Goal: Task Accomplishment & Management: Complete application form

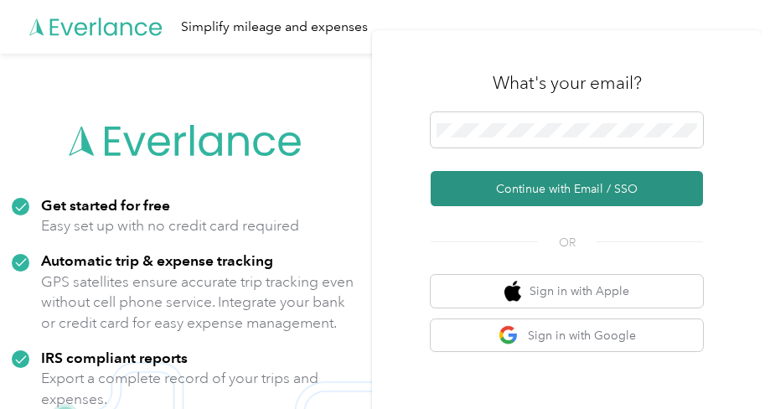
click at [564, 196] on button "Continue with Email / SSO" at bounding box center [567, 188] width 272 height 35
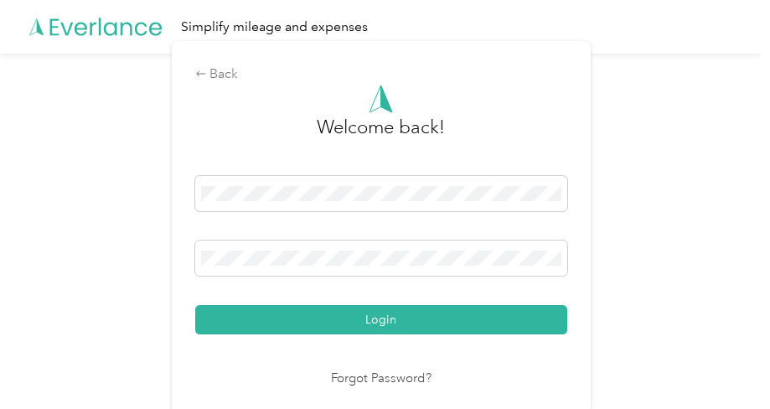
drag, startPoint x: 417, startPoint y: 328, endPoint x: 453, endPoint y: 282, distance: 59.0
click at [417, 326] on button "Login" at bounding box center [381, 319] width 372 height 29
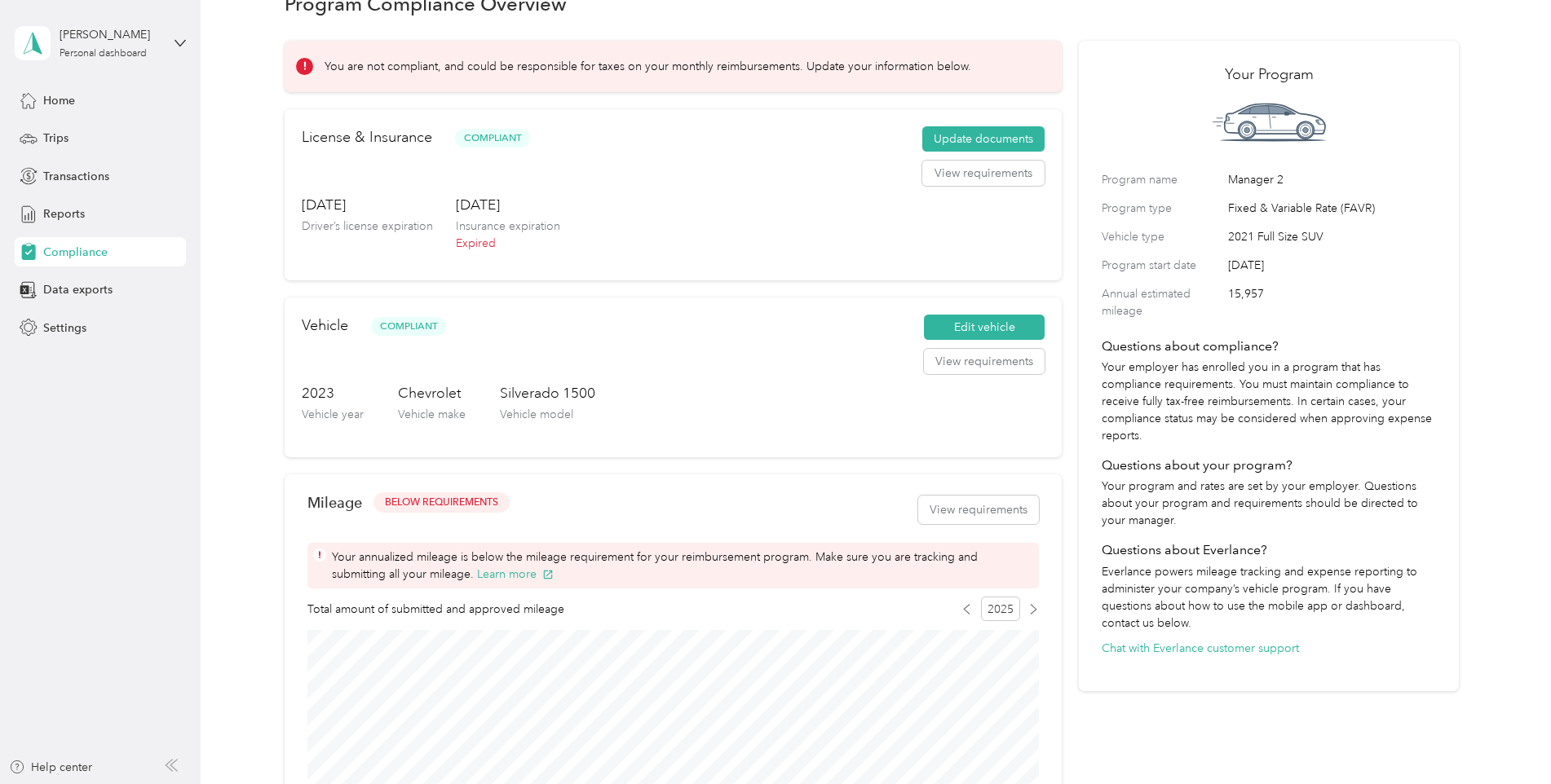
scroll to position [163, 0]
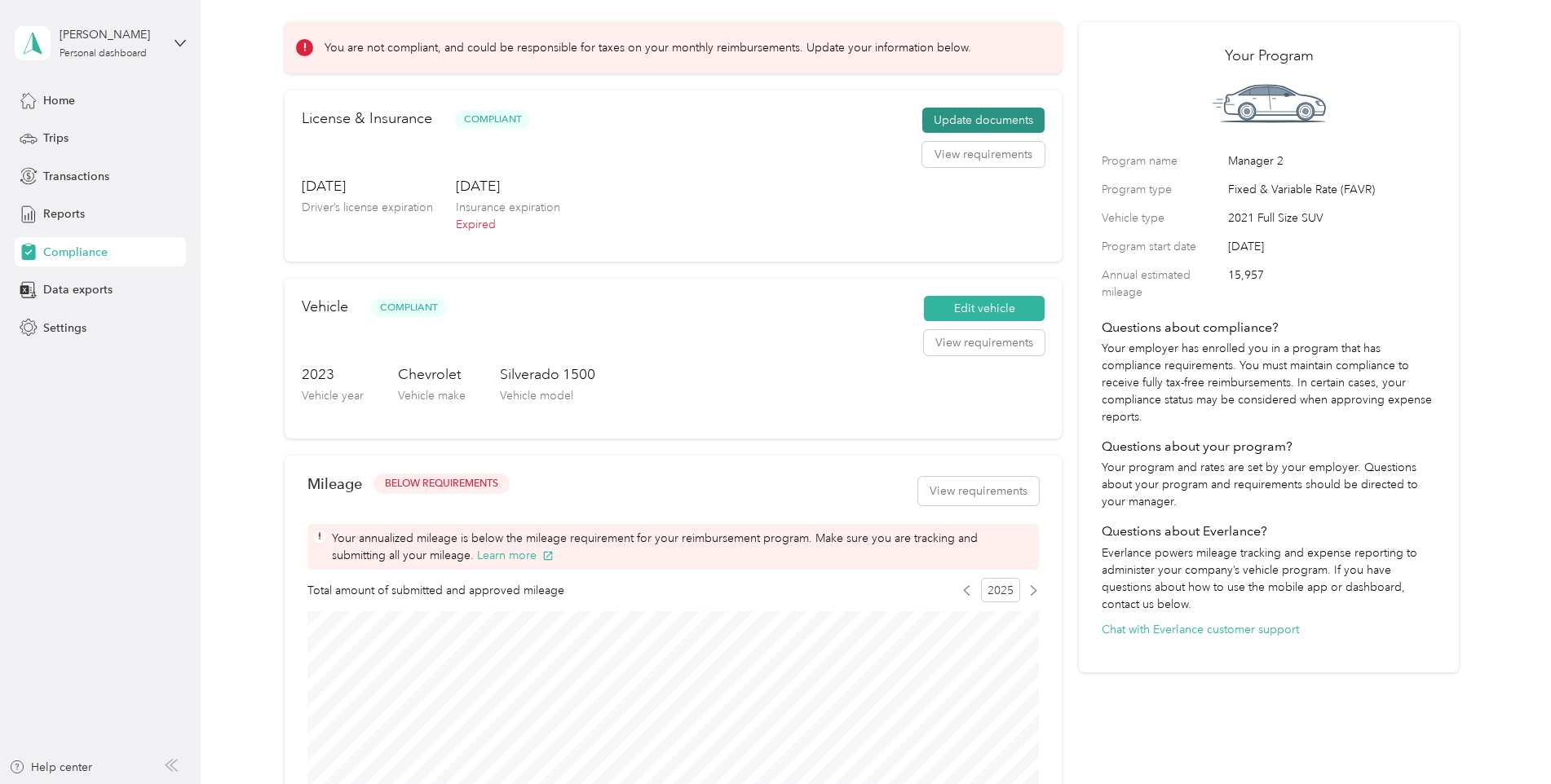
click at [748, 123] on button "Update documents" at bounding box center [984, 121] width 123 height 26
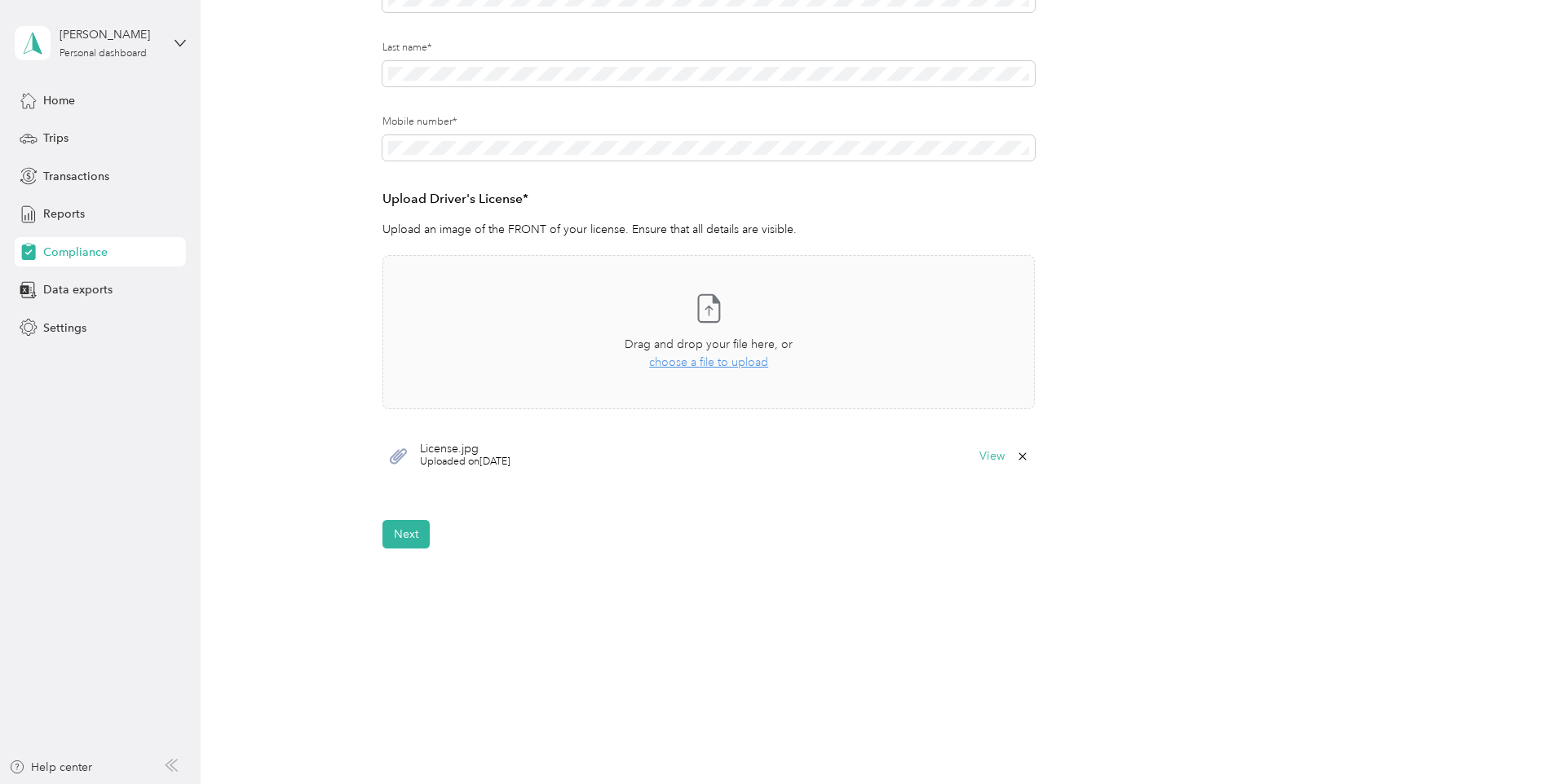
scroll to position [385, 0]
click at [425, 397] on div "Back Home Compliance overview Compliance submission Compliance Submission Needs…" at bounding box center [872, 210] width 1343 height 988
click at [390, 397] on button "Next" at bounding box center [406, 532] width 48 height 28
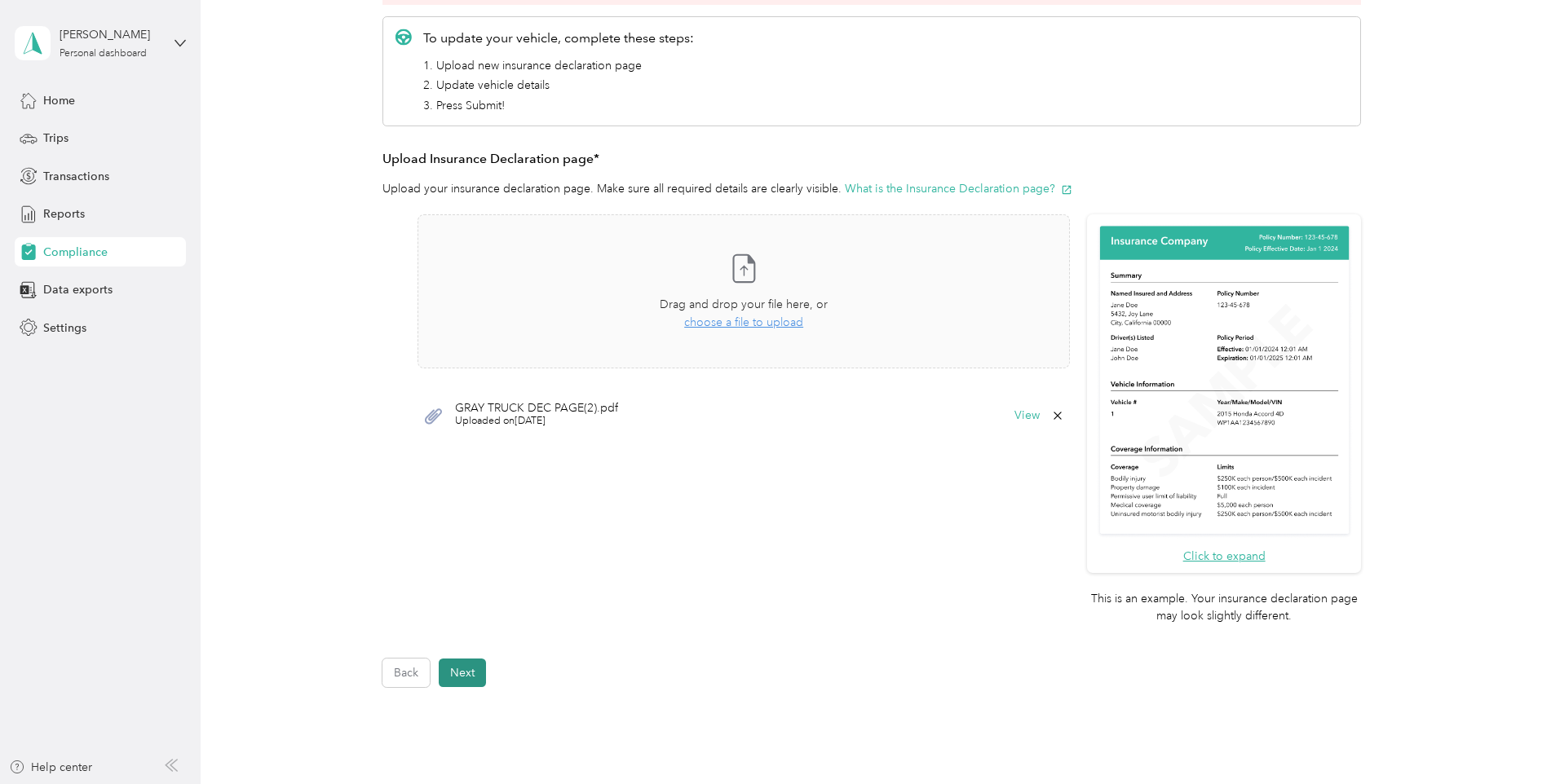
scroll to position [526, 0]
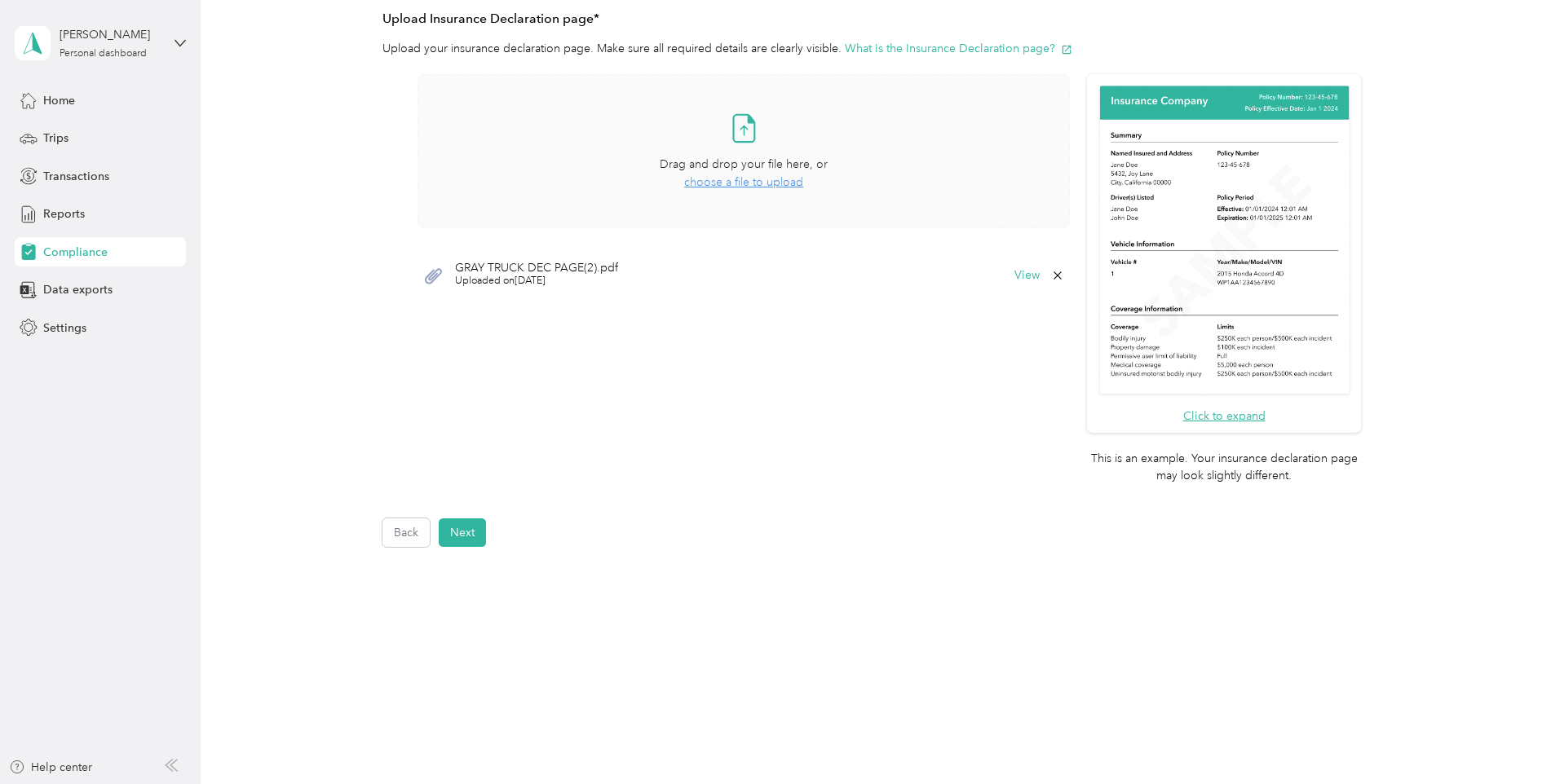
click at [748, 183] on span "choose a file to upload" at bounding box center [743, 182] width 119 height 14
click at [748, 322] on icon at bounding box center [1057, 325] width 13 height 13
click at [748, 337] on button "Yes" at bounding box center [1015, 337] width 32 height 26
click at [466, 397] on button "Next" at bounding box center [462, 532] width 48 height 28
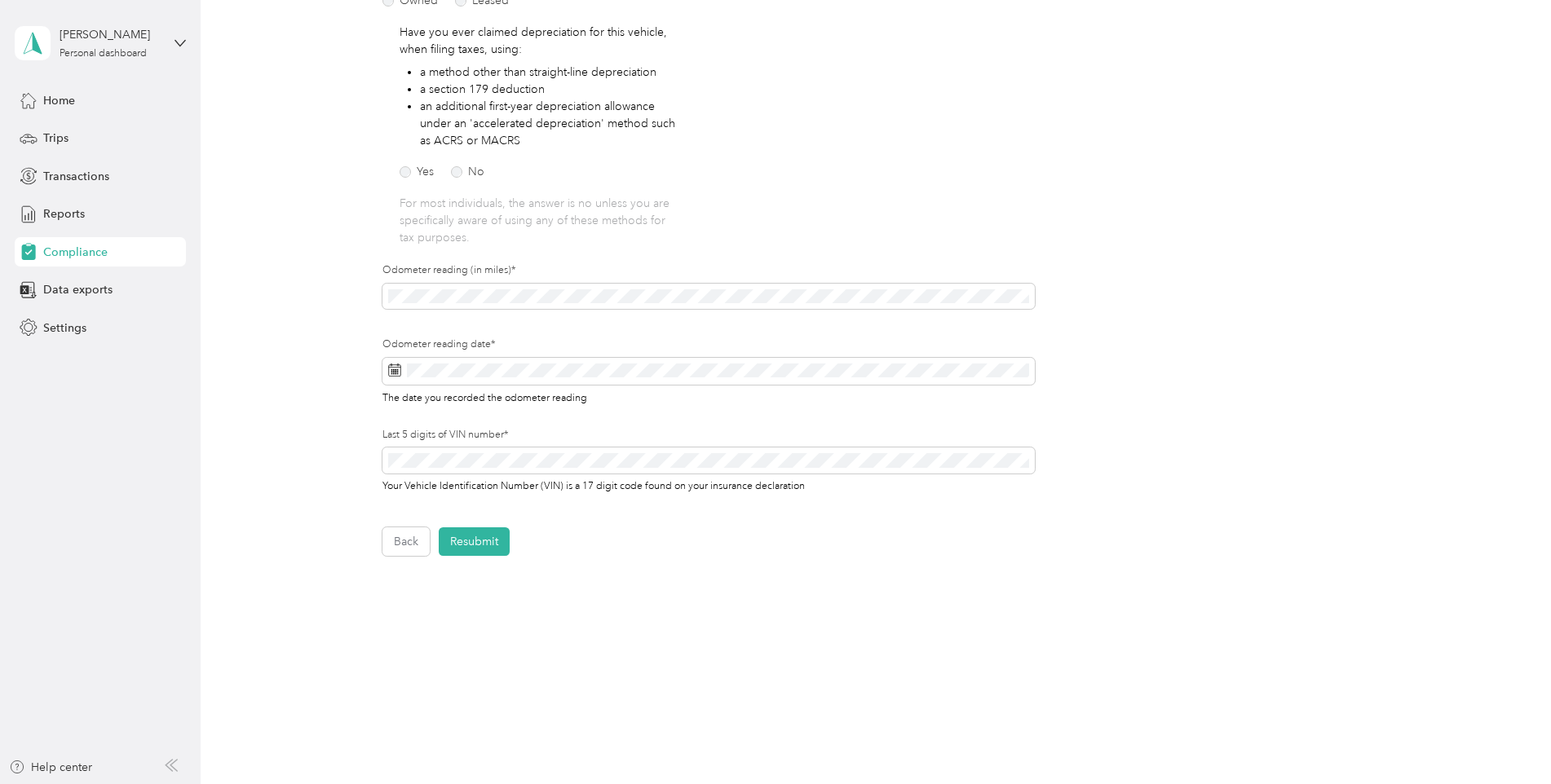
scroll to position [393, 0]
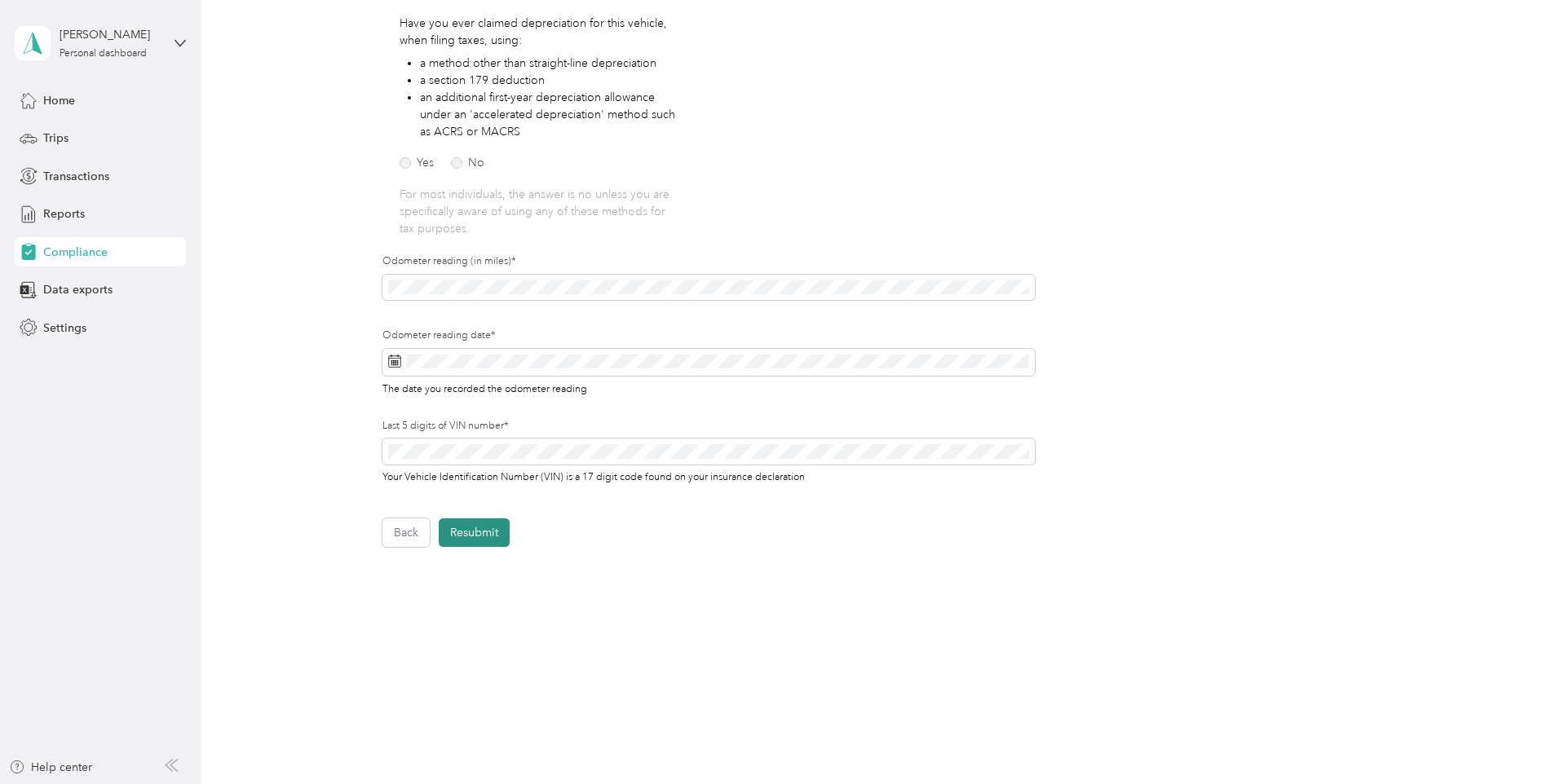
click at [477, 397] on button "Resubmit" at bounding box center [474, 532] width 71 height 28
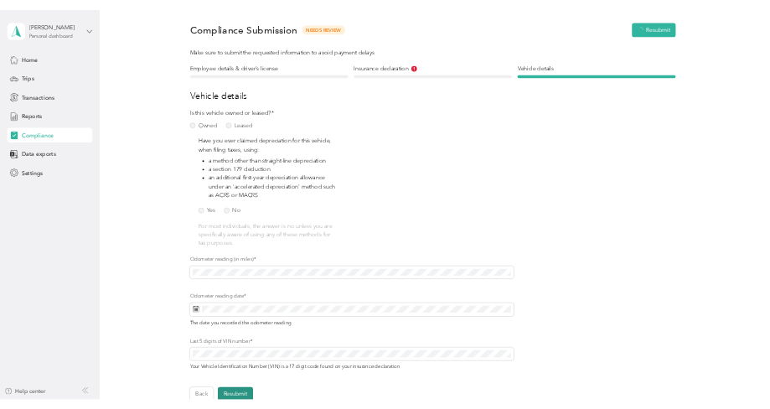
scroll to position [126, 0]
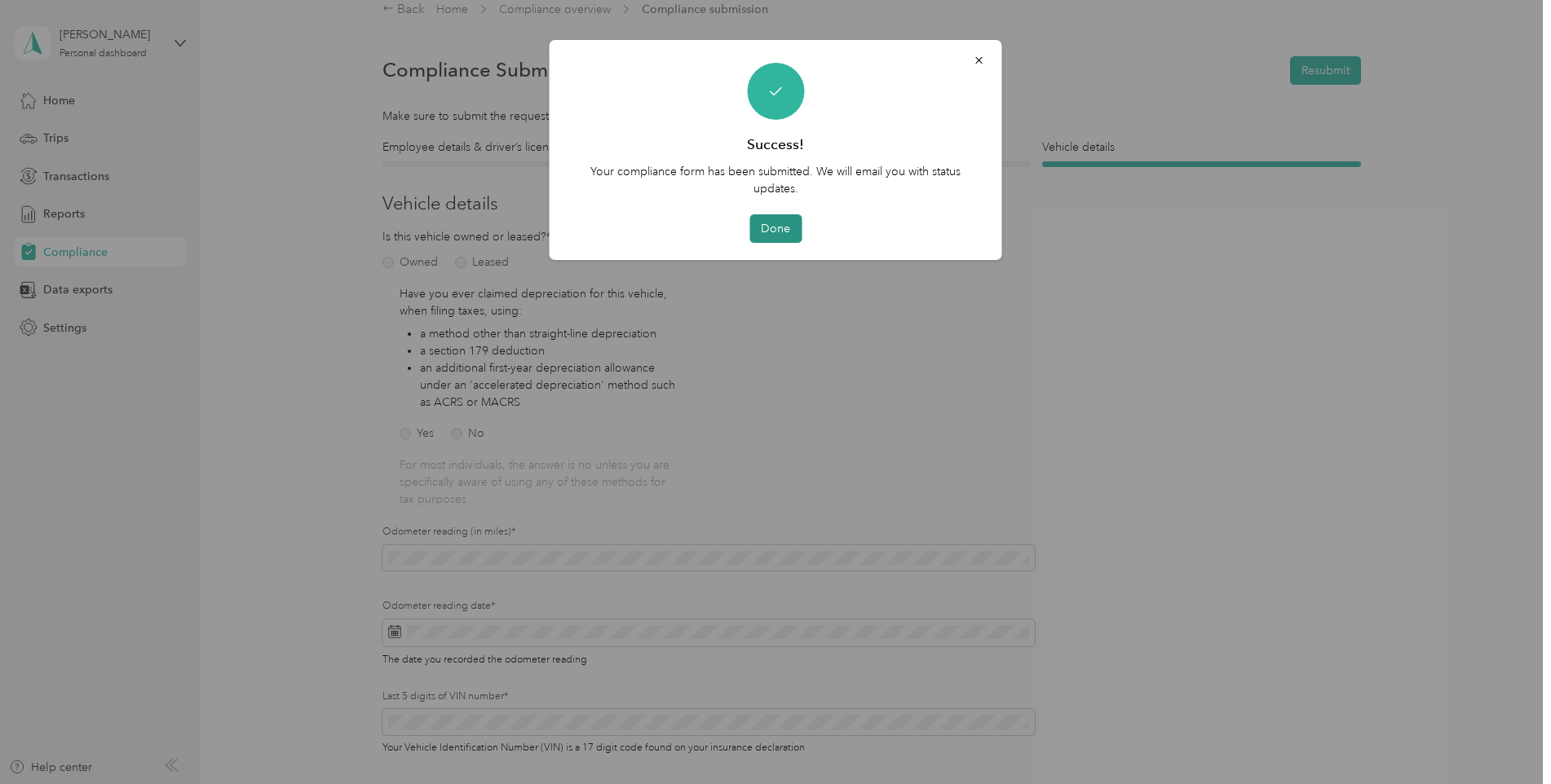
click at [748, 224] on button "Done" at bounding box center [776, 228] width 53 height 28
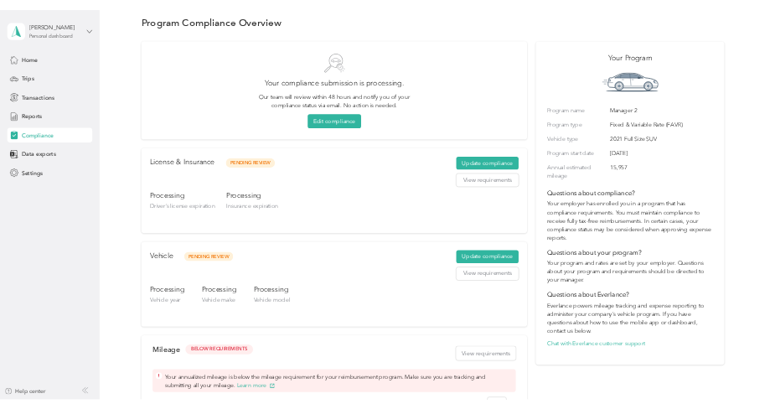
scroll to position [161, 0]
